Goal: Information Seeking & Learning: Learn about a topic

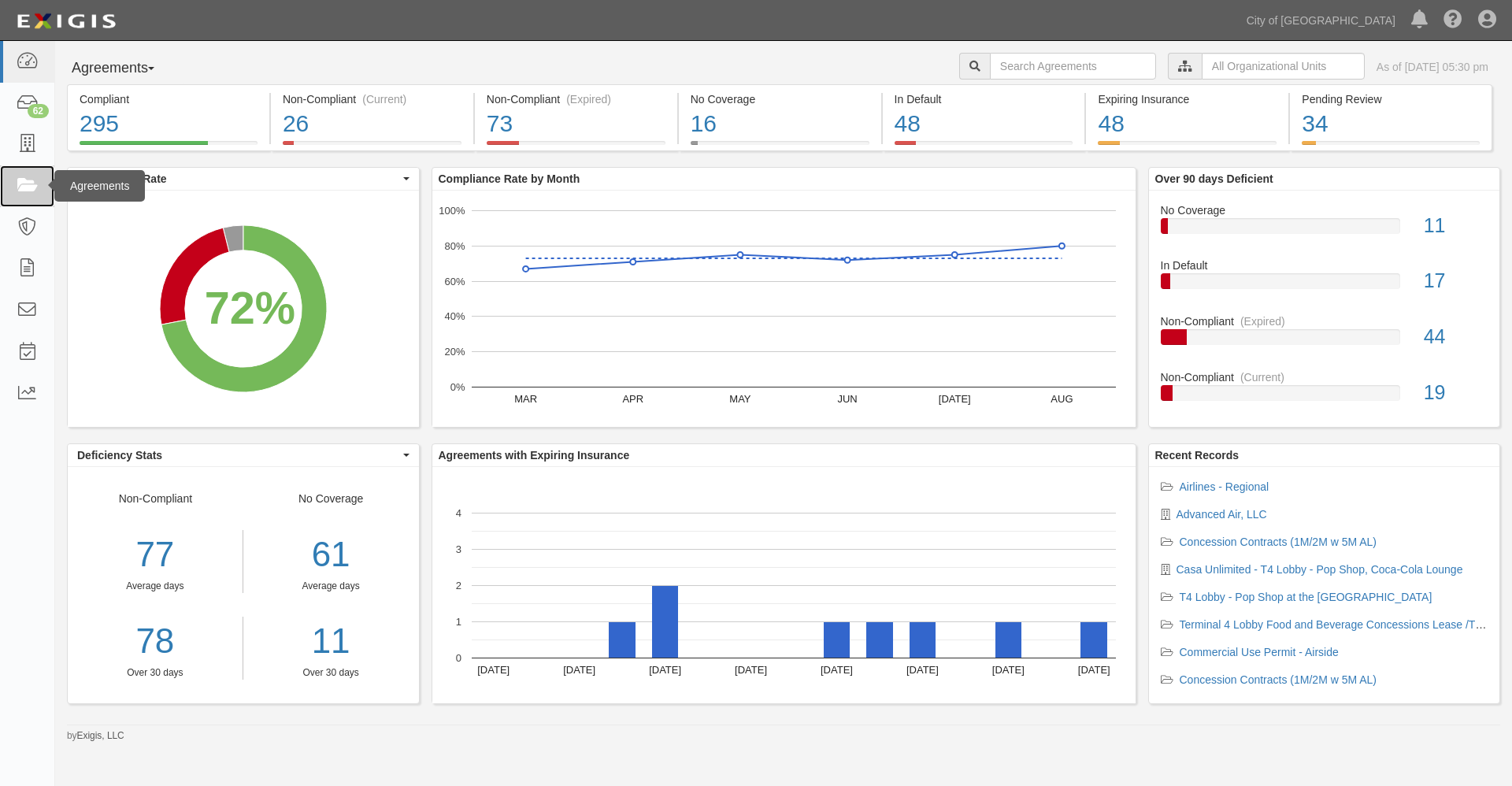
click at [28, 186] on icon at bounding box center [27, 186] width 22 height 18
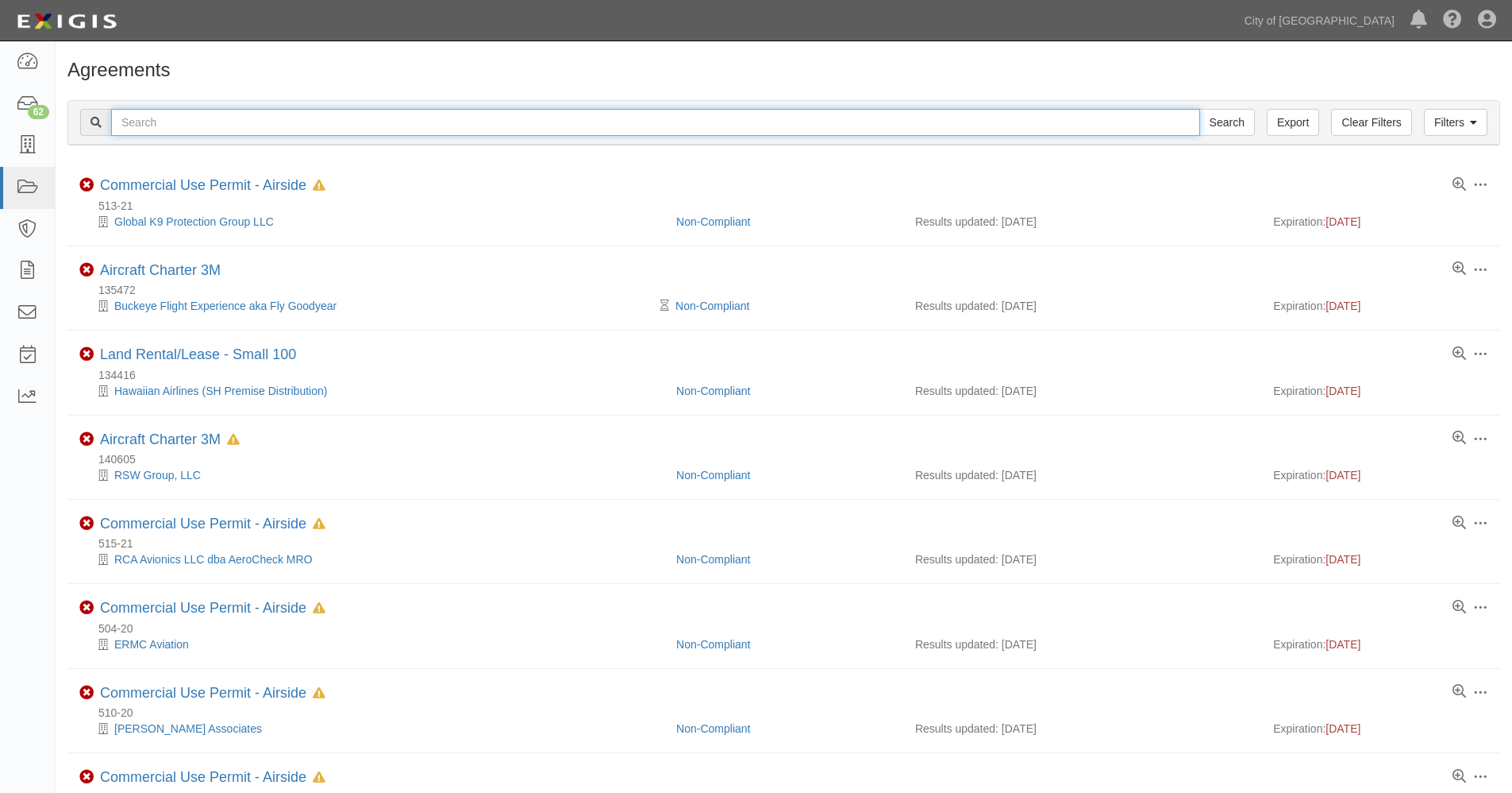
click at [175, 120] on input "text" at bounding box center [655, 122] width 1090 height 27
type input "hawaiian"
click at [1199, 109] on input "Search" at bounding box center [1227, 122] width 56 height 27
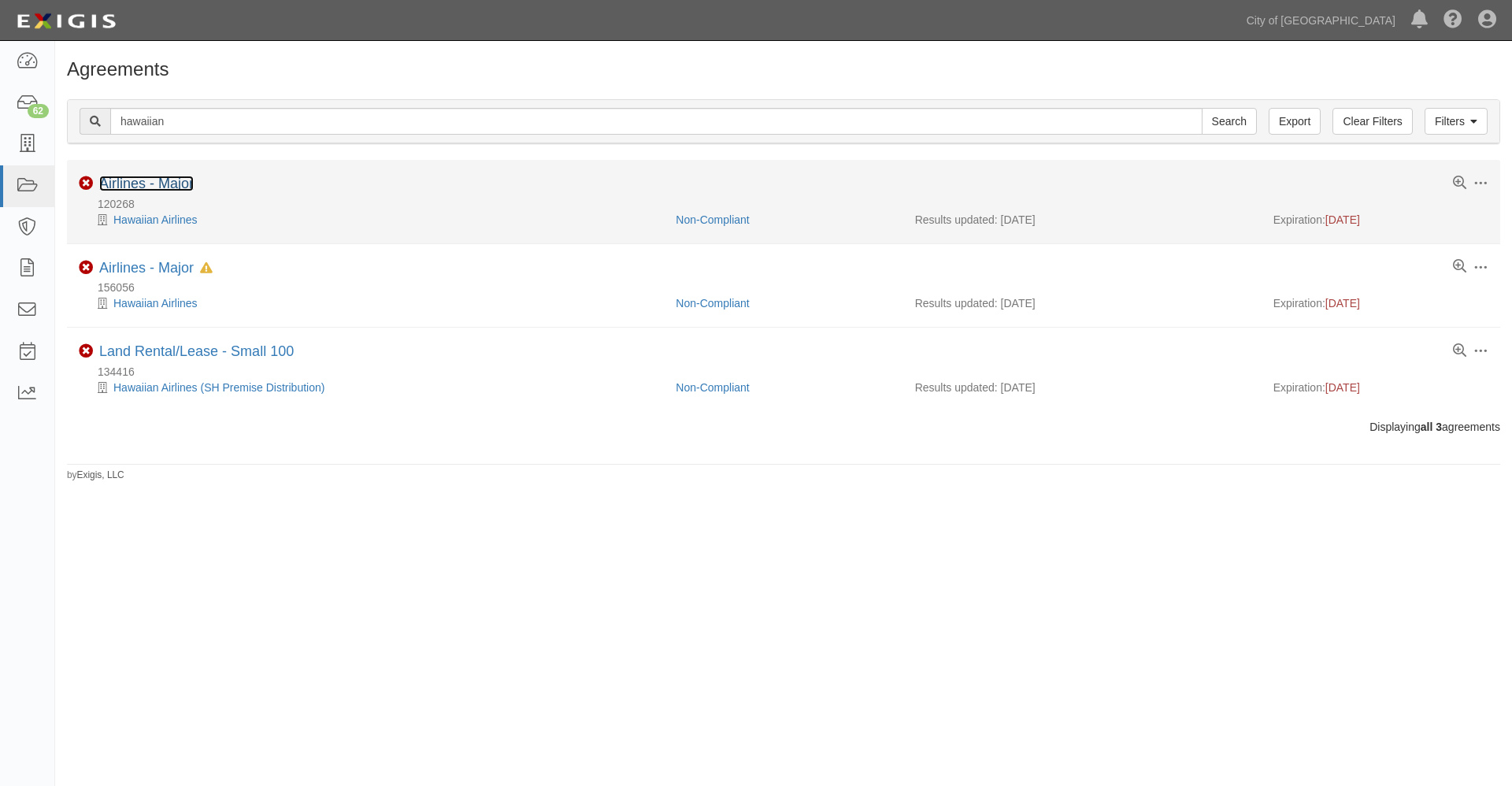
click at [126, 180] on link "Airlines - Major" at bounding box center [147, 183] width 94 height 16
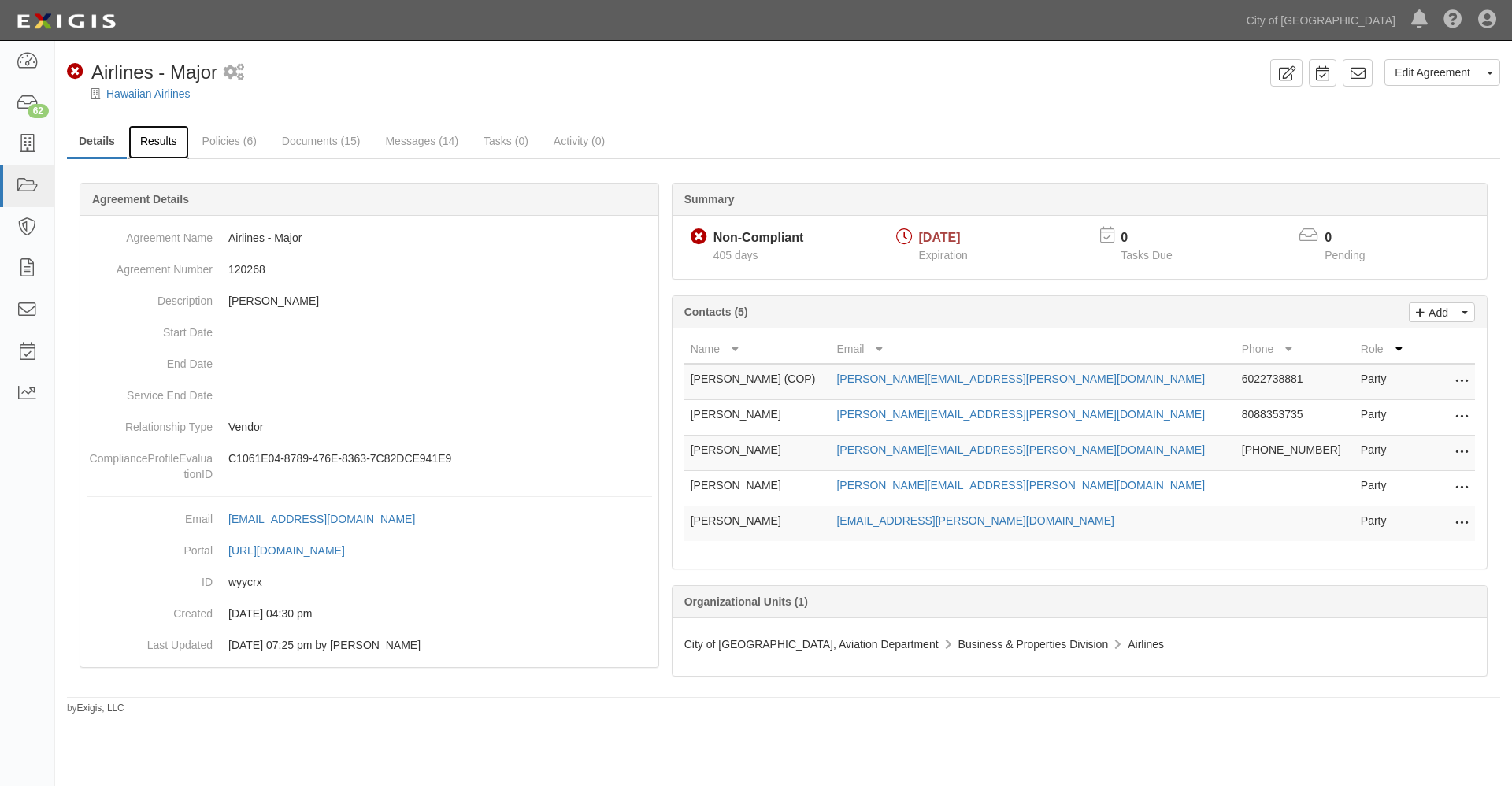
click at [158, 141] on link "Results" at bounding box center [159, 142] width 61 height 34
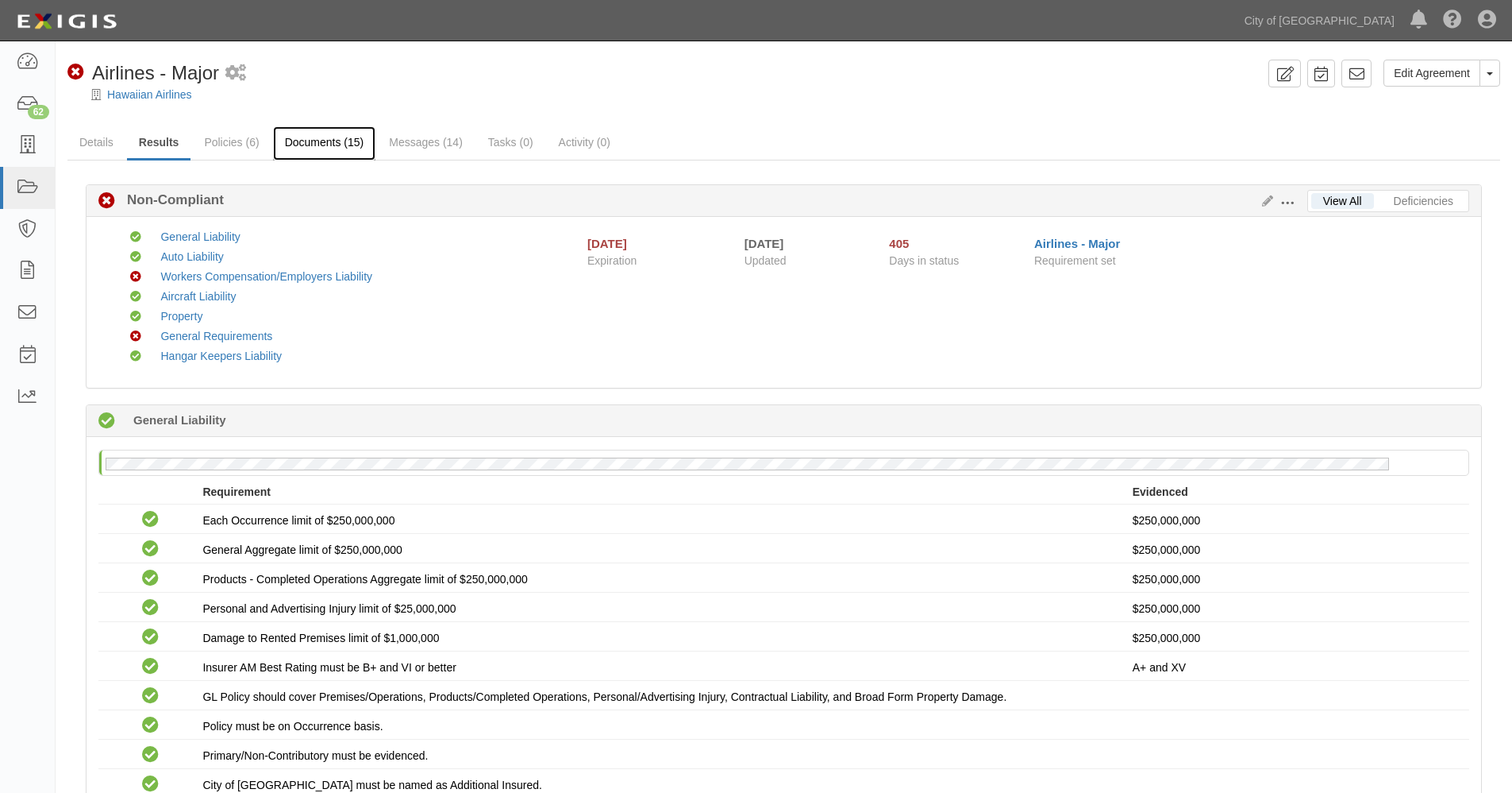
click at [314, 142] on link "Documents (15)" at bounding box center [325, 143] width 103 height 34
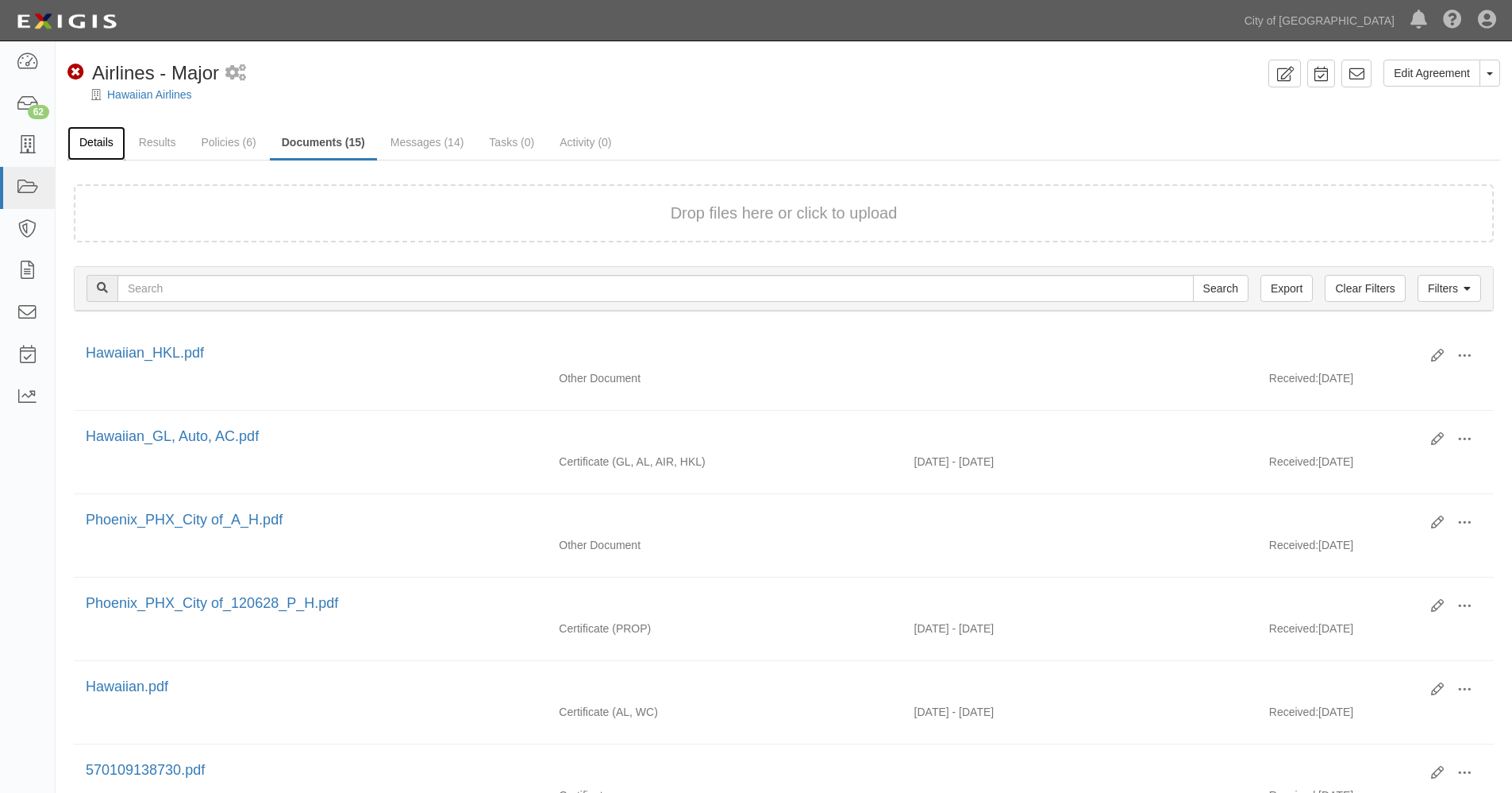
click at [103, 138] on link "Details" at bounding box center [97, 143] width 58 height 34
